Goal: Task Accomplishment & Management: Use online tool/utility

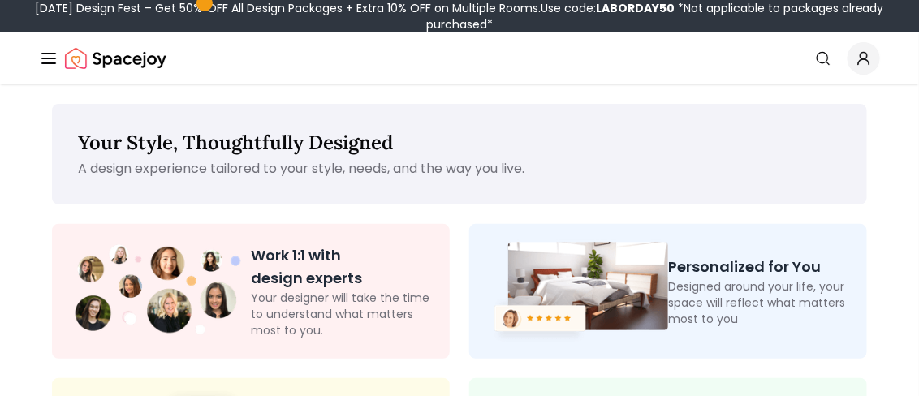
click at [330, 243] on div "Work 1:1 with design experts Your designer will take the time to understand wha…" at bounding box center [251, 291] width 398 height 135
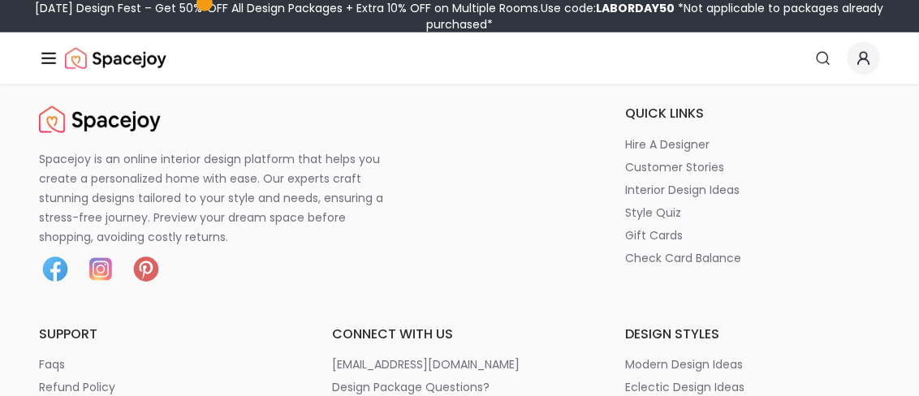
scroll to position [568, 0]
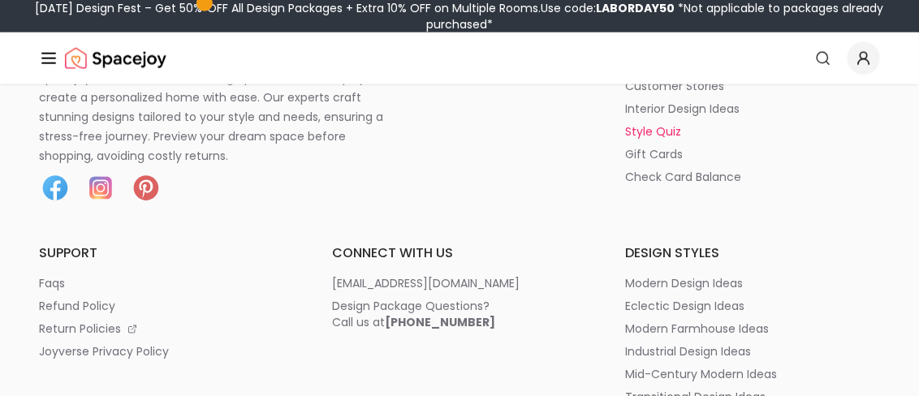
click at [638, 136] on p "style quiz" at bounding box center [654, 131] width 56 height 16
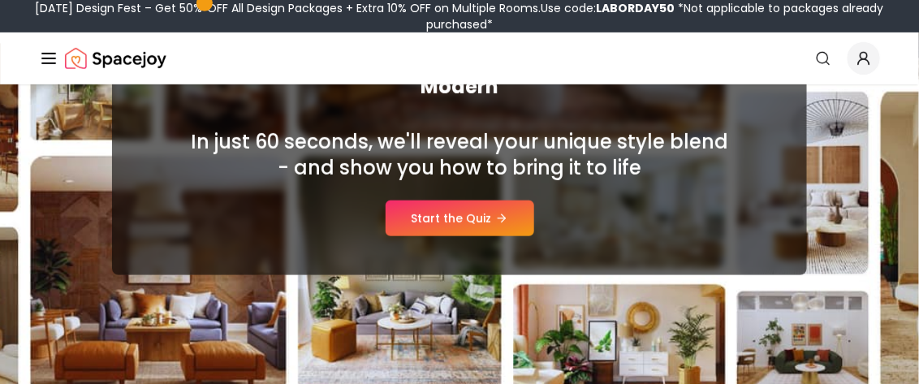
scroll to position [243, 0]
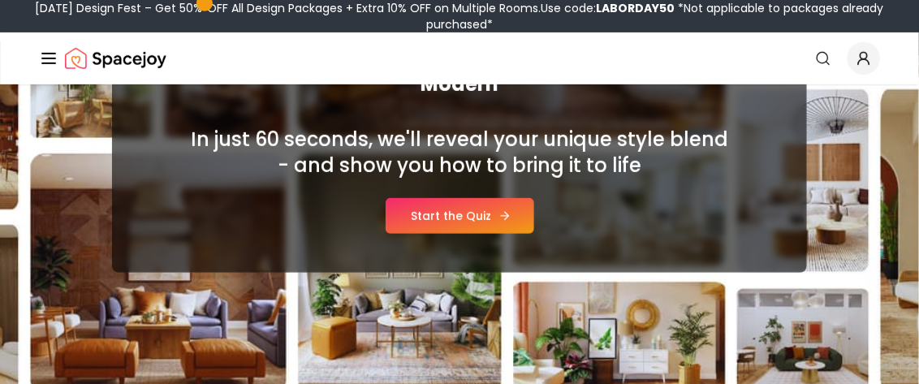
click at [430, 226] on link "Start the Quiz" at bounding box center [460, 216] width 149 height 36
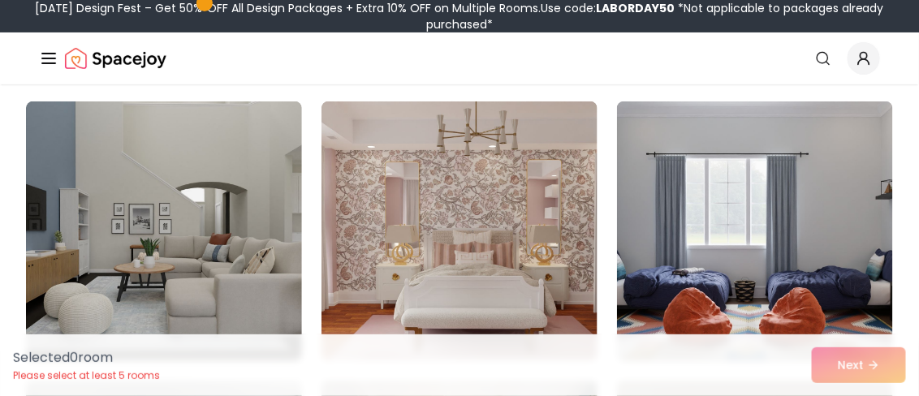
scroll to position [162, 0]
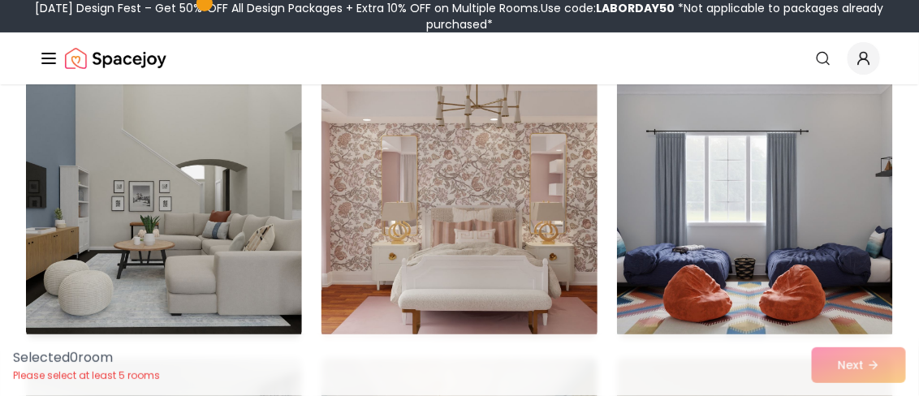
click at [499, 186] on img at bounding box center [460, 208] width 290 height 273
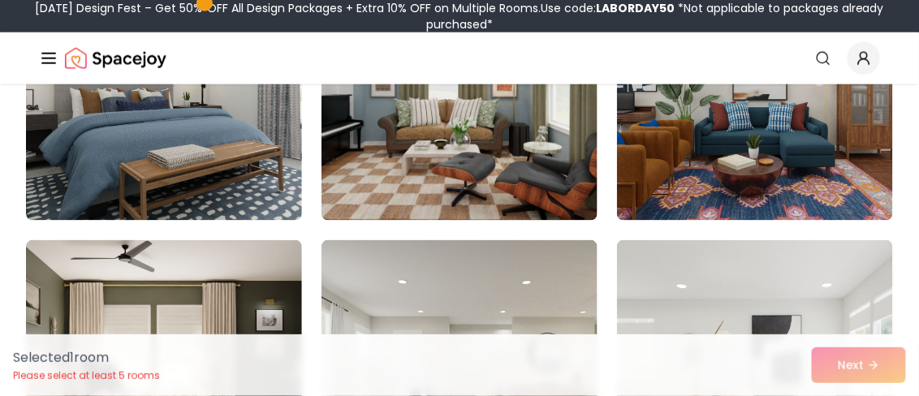
scroll to position [568, 0]
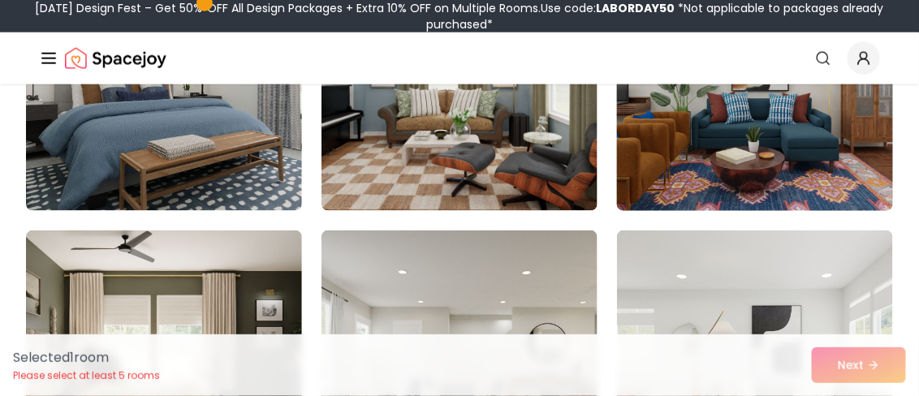
click at [691, 172] on img at bounding box center [755, 81] width 290 height 273
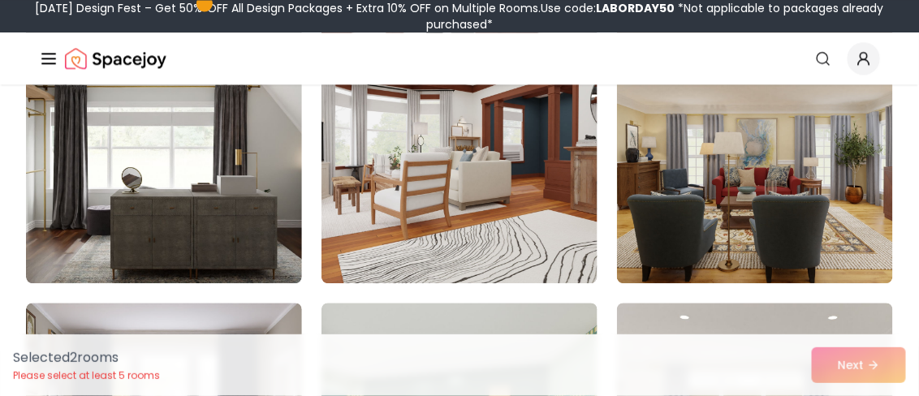
scroll to position [1055, 0]
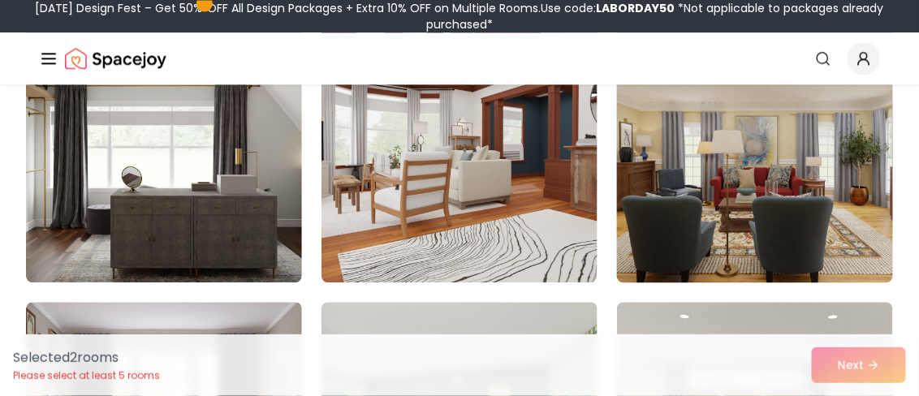
click at [700, 222] on img at bounding box center [755, 152] width 290 height 273
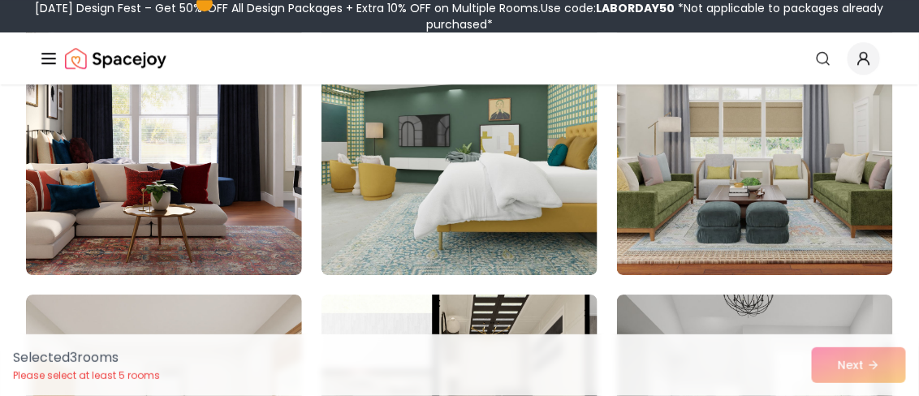
scroll to position [1380, 0]
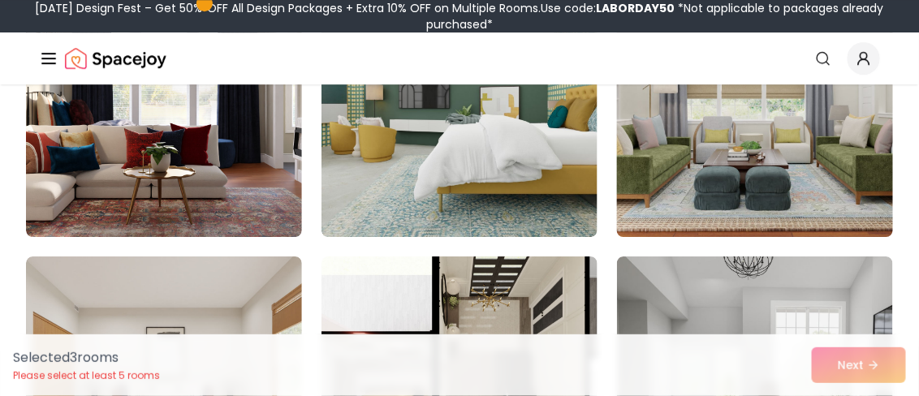
click at [751, 190] on img at bounding box center [755, 107] width 290 height 273
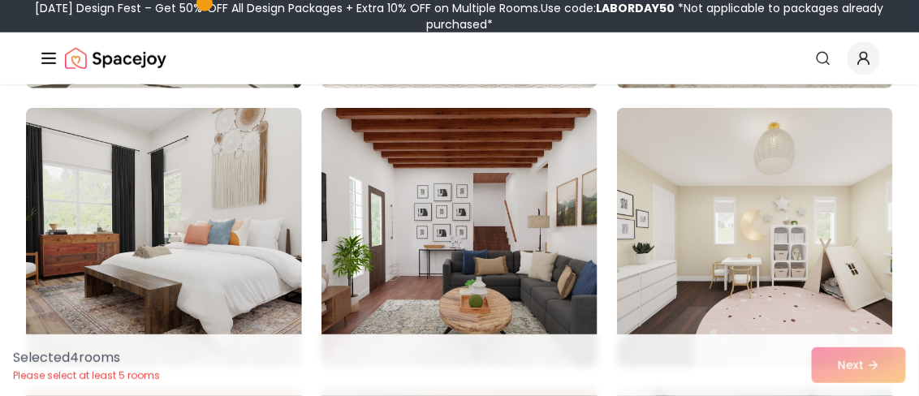
scroll to position [2110, 0]
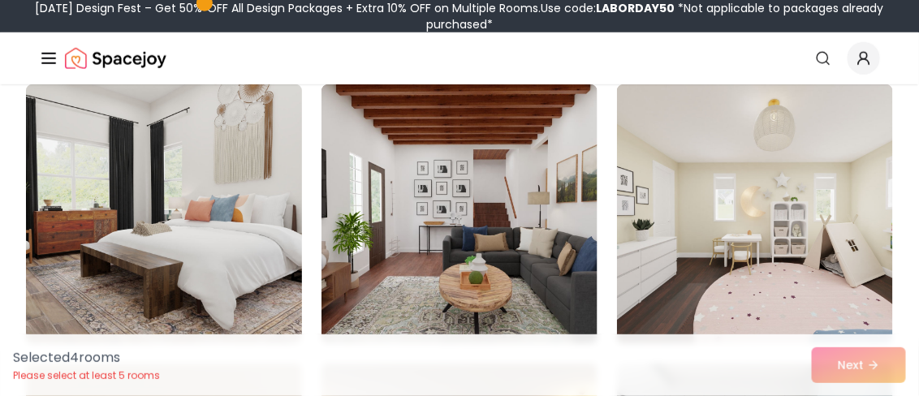
click at [86, 253] on img at bounding box center [164, 214] width 290 height 273
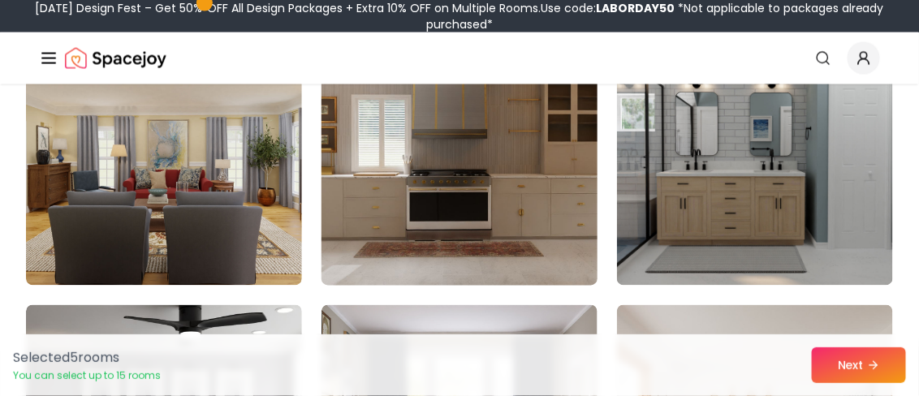
scroll to position [2434, 0]
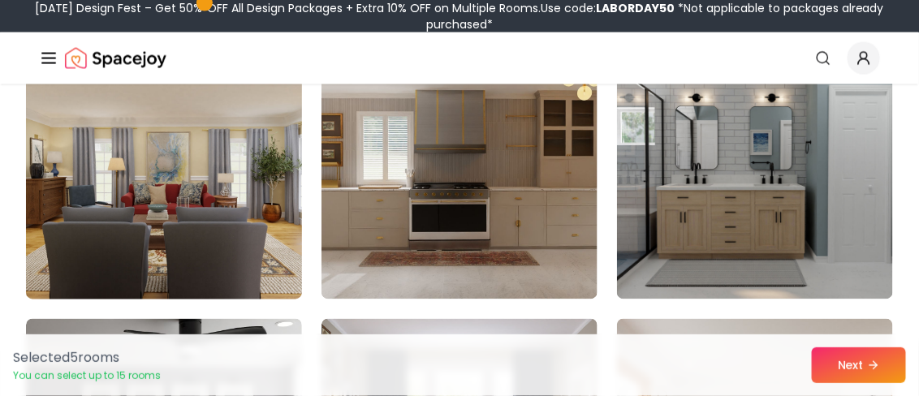
click at [235, 200] on img at bounding box center [164, 169] width 290 height 273
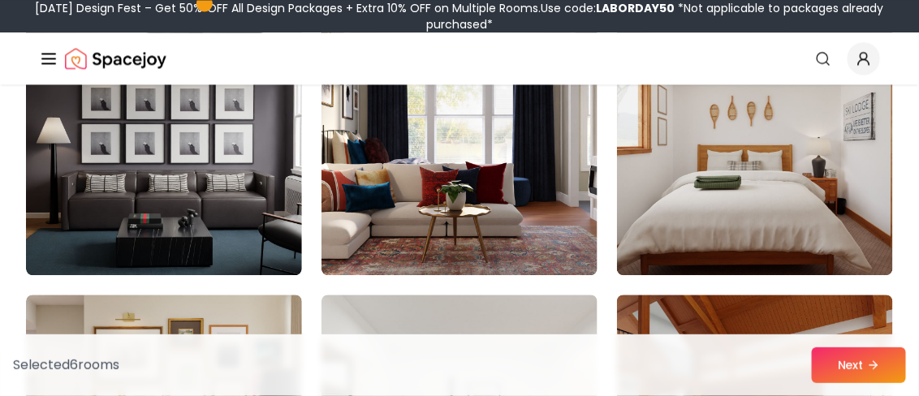
scroll to position [2759, 0]
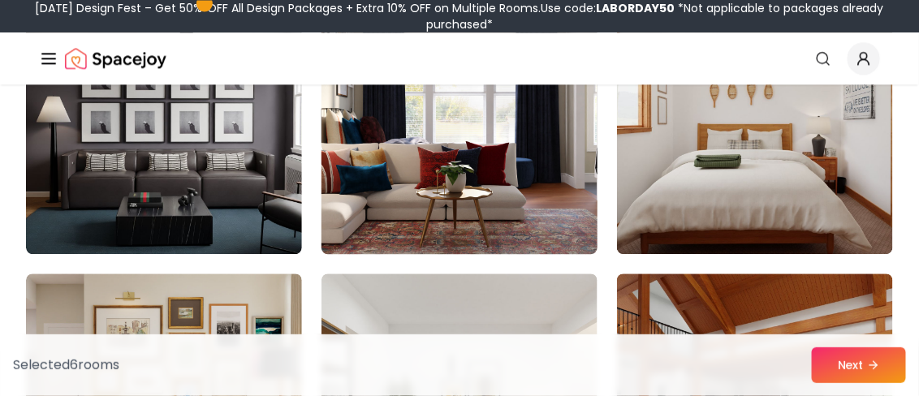
click at [450, 230] on img at bounding box center [460, 124] width 290 height 273
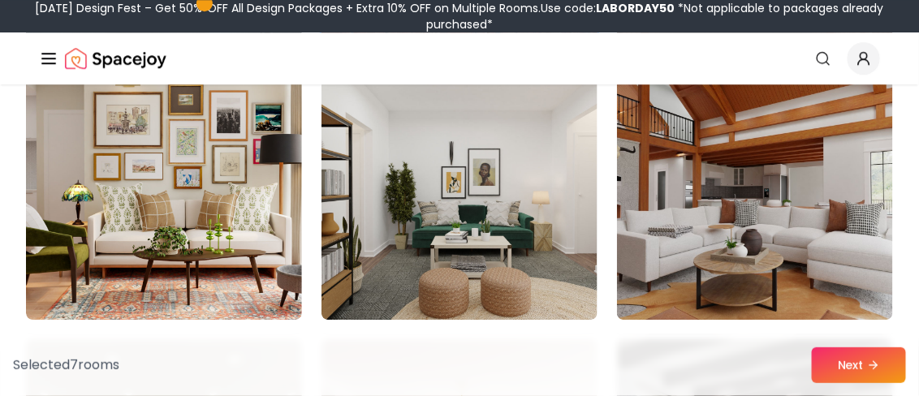
scroll to position [3003, 0]
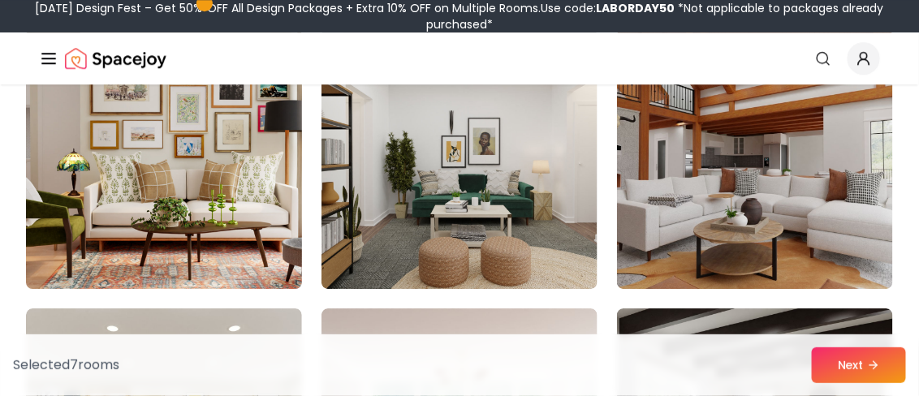
click at [226, 200] on img at bounding box center [164, 159] width 290 height 273
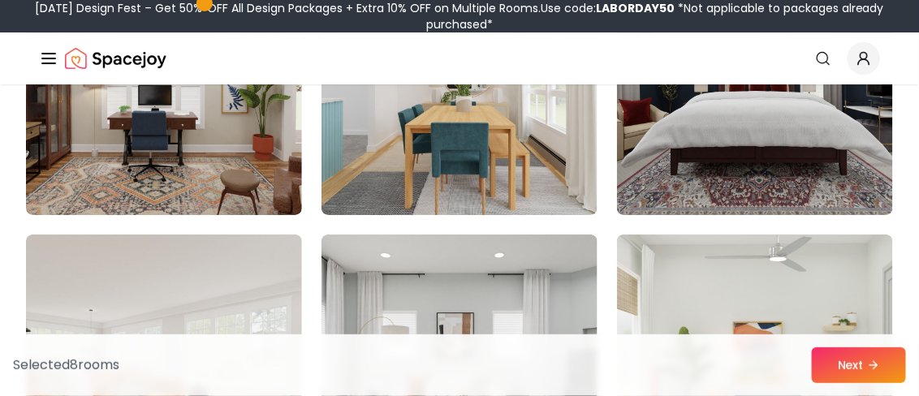
scroll to position [4951, 0]
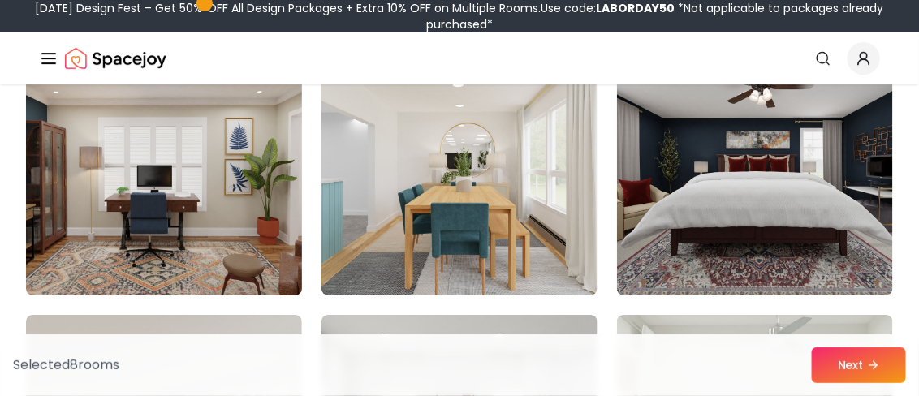
click at [193, 220] on img at bounding box center [164, 165] width 290 height 273
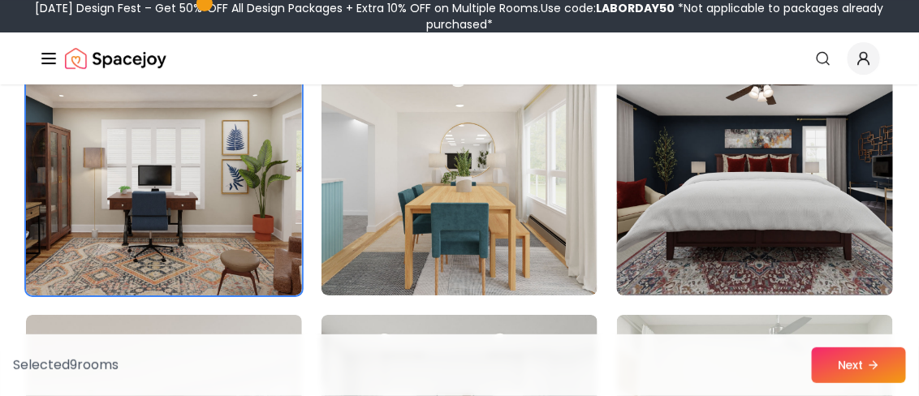
click at [636, 238] on img at bounding box center [755, 165] width 290 height 273
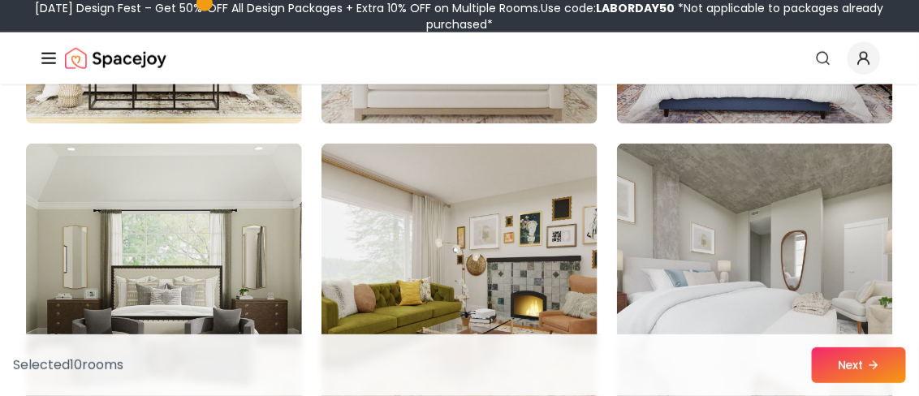
scroll to position [5762, 0]
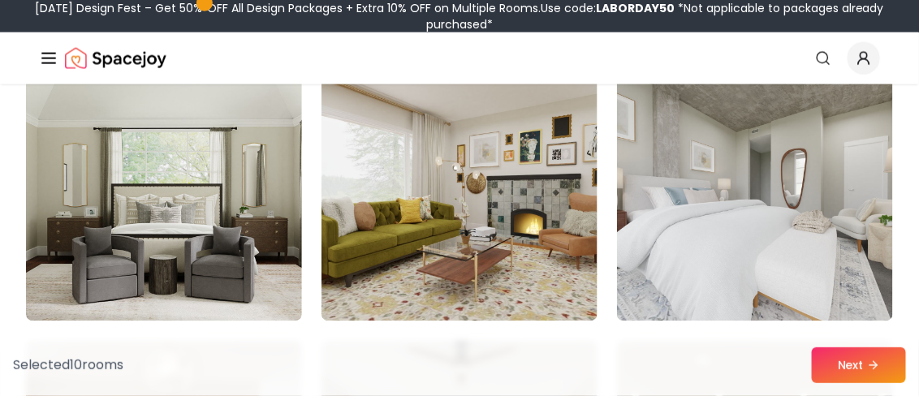
click at [466, 254] on img at bounding box center [459, 192] width 276 height 260
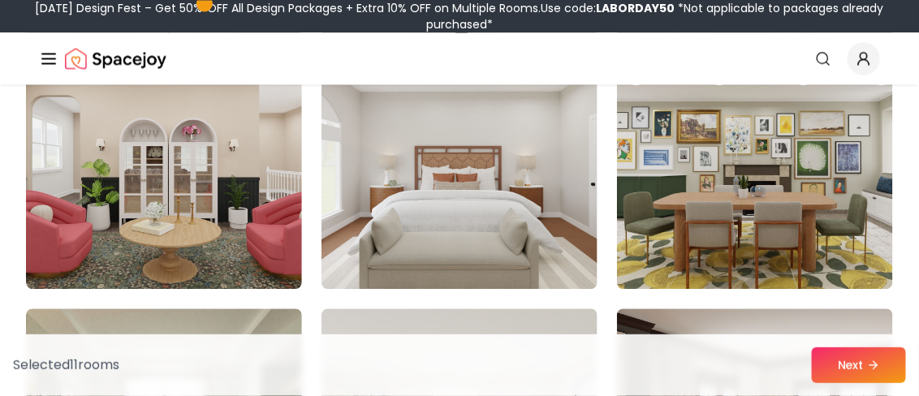
scroll to position [6087, 0]
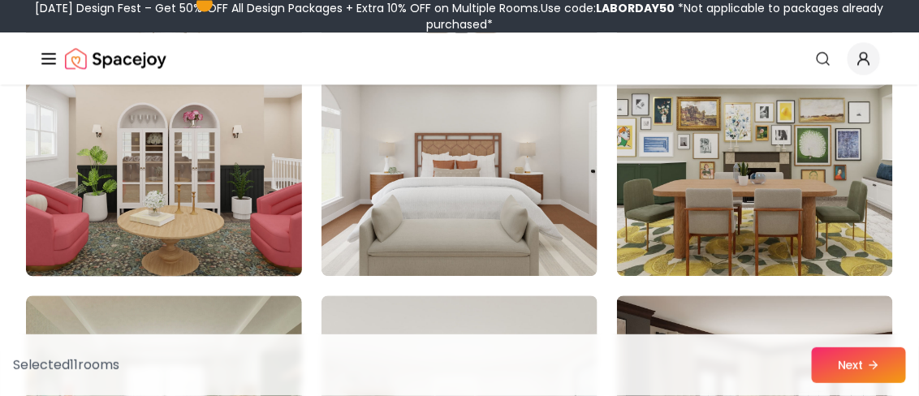
click at [228, 228] on img at bounding box center [164, 146] width 290 height 273
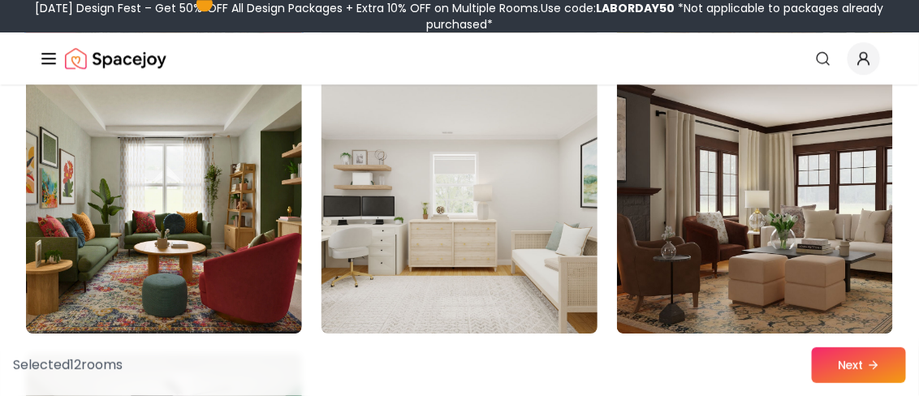
scroll to position [6330, 0]
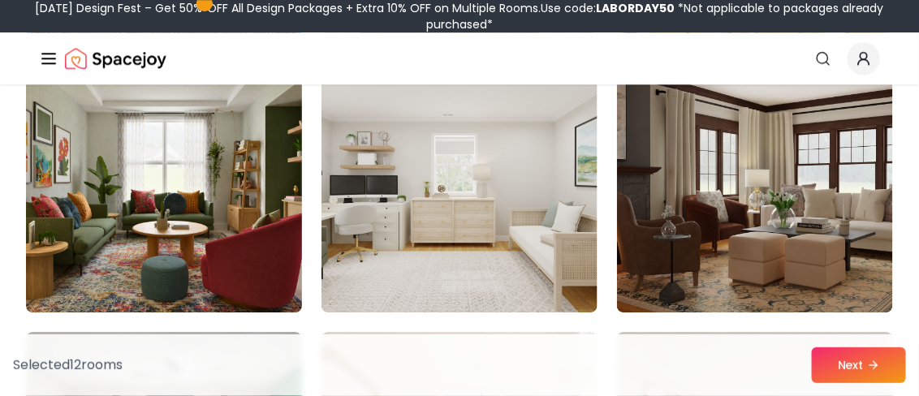
click at [203, 243] on img at bounding box center [164, 182] width 290 height 273
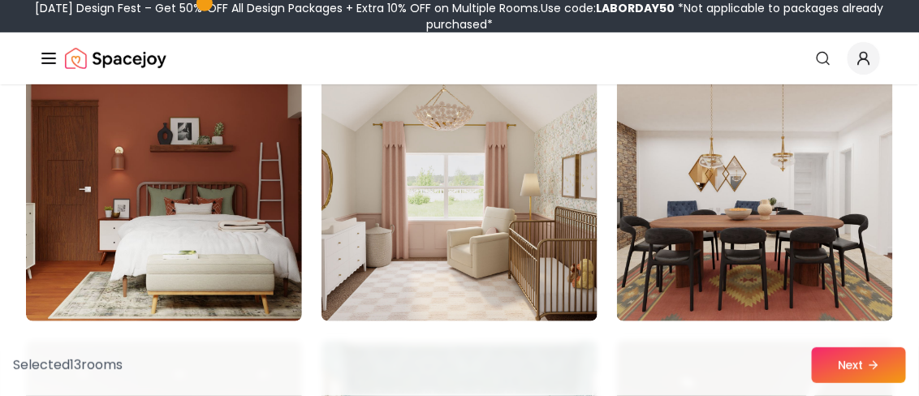
scroll to position [8846, 0]
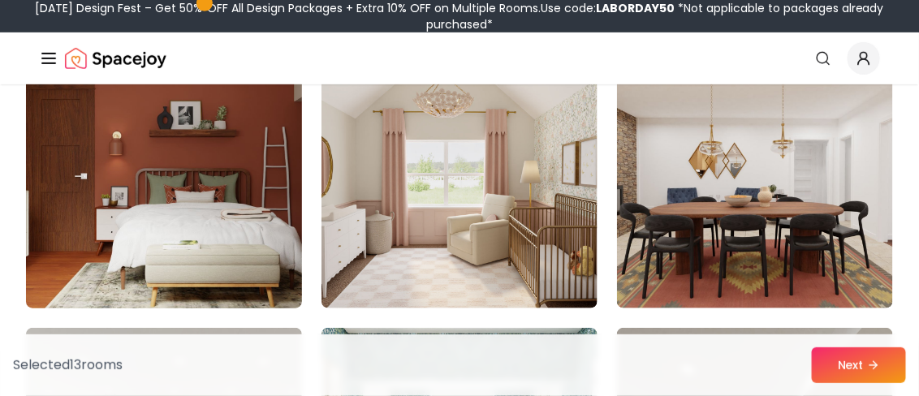
click at [255, 237] on img at bounding box center [164, 178] width 290 height 273
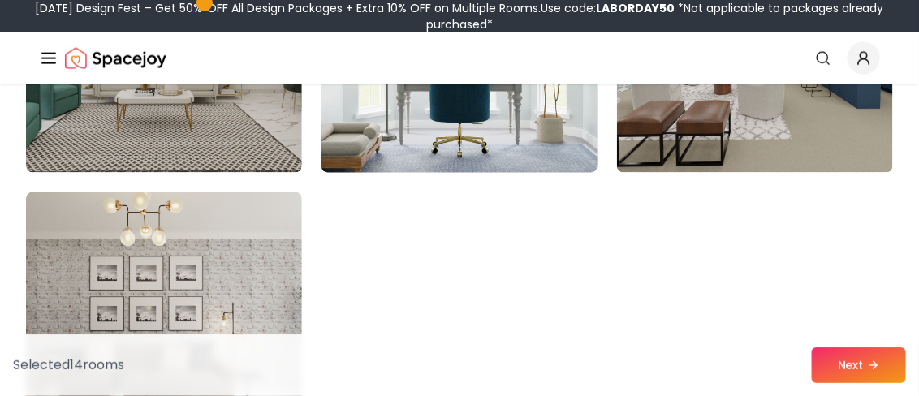
scroll to position [9171, 0]
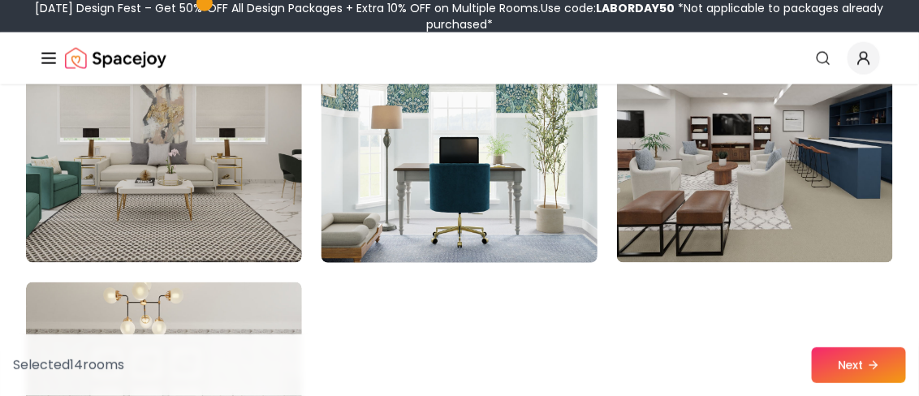
click at [494, 200] on img at bounding box center [460, 133] width 290 height 273
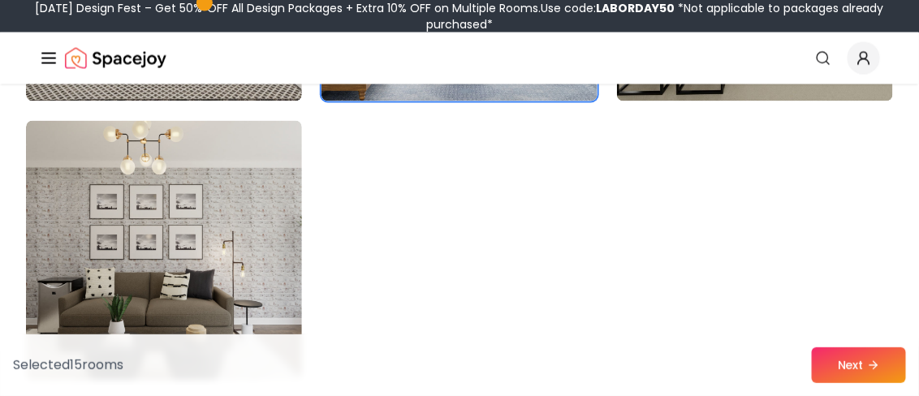
scroll to position [9333, 0]
click at [834, 367] on button "Next" at bounding box center [859, 365] width 94 height 36
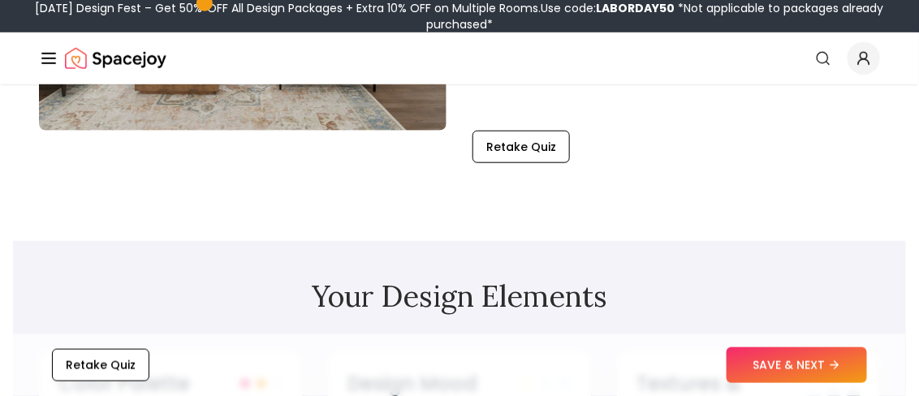
scroll to position [406, 0]
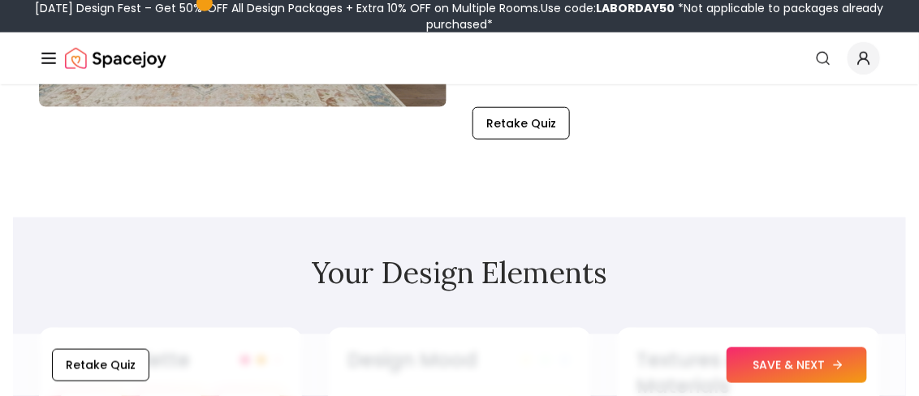
click at [773, 377] on button "SAVE & NEXT" at bounding box center [796, 365] width 140 height 36
